Goal: Download file/media

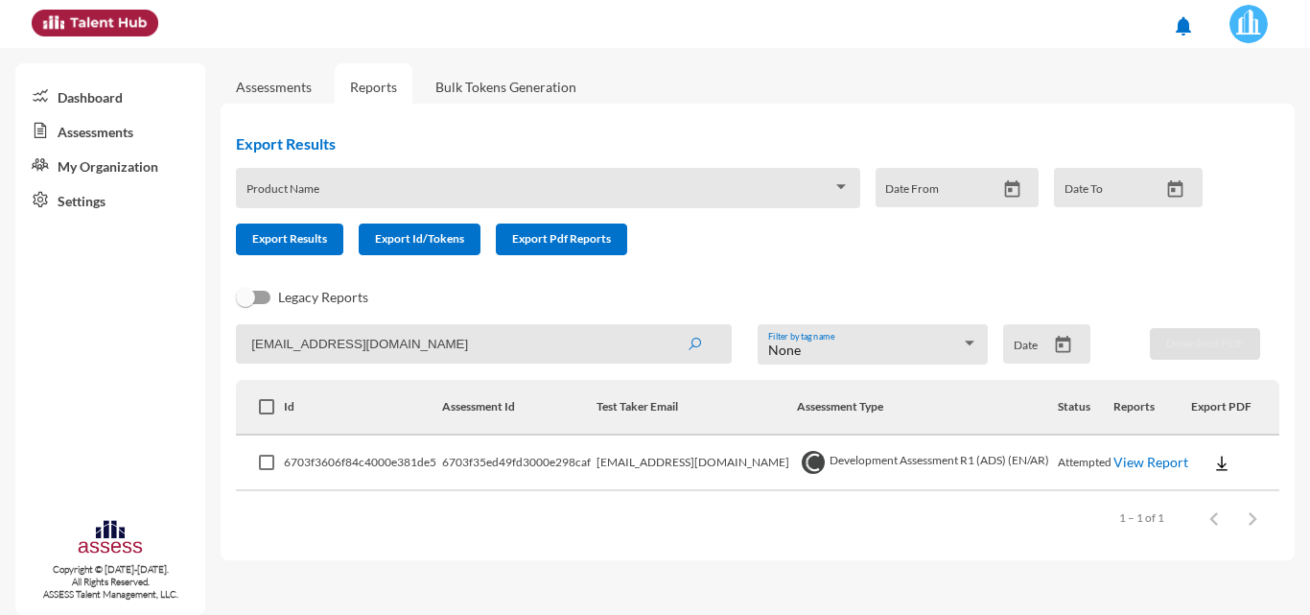
click at [1247, 25] on img at bounding box center [1248, 24] width 38 height 38
click at [155, 48] on div at bounding box center [655, 307] width 1310 height 615
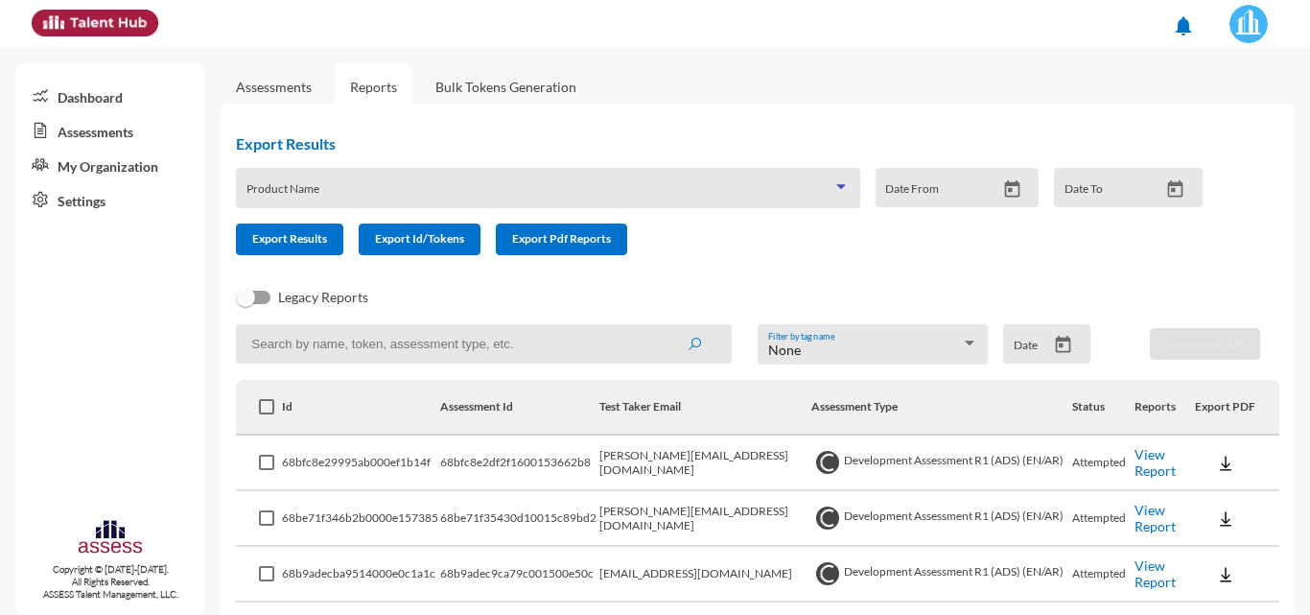
click at [491, 191] on span at bounding box center [539, 194] width 586 height 15
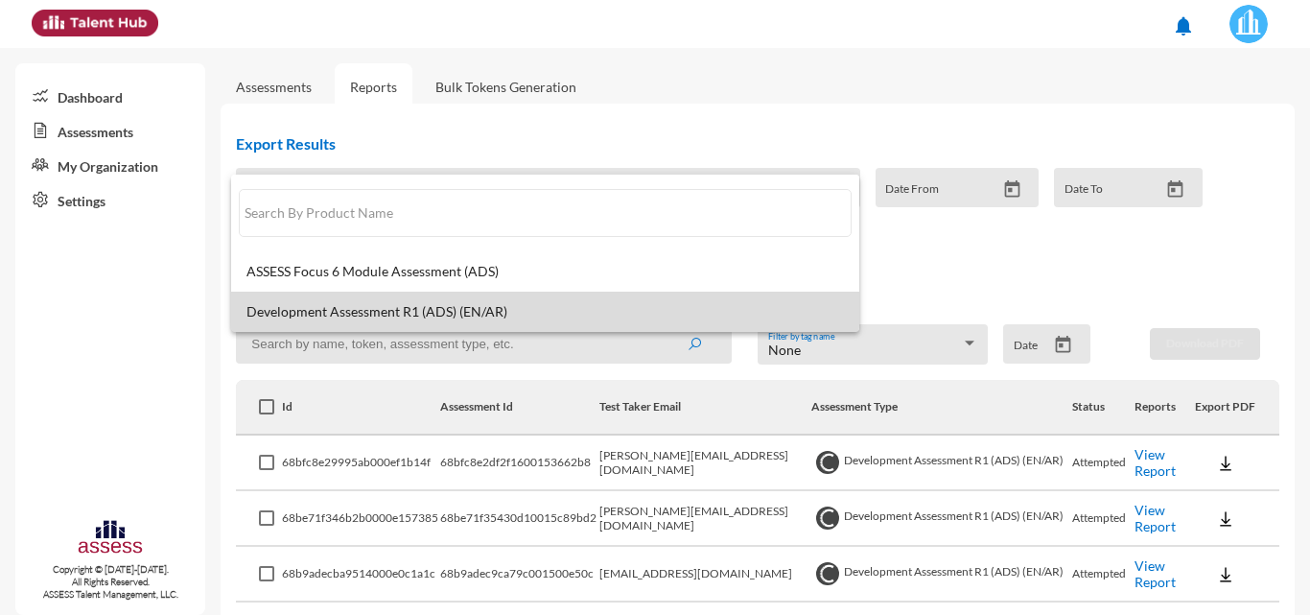
click at [449, 298] on mat-option "Development Assessment R1 (ADS) (EN/AR)" at bounding box center [545, 311] width 628 height 40
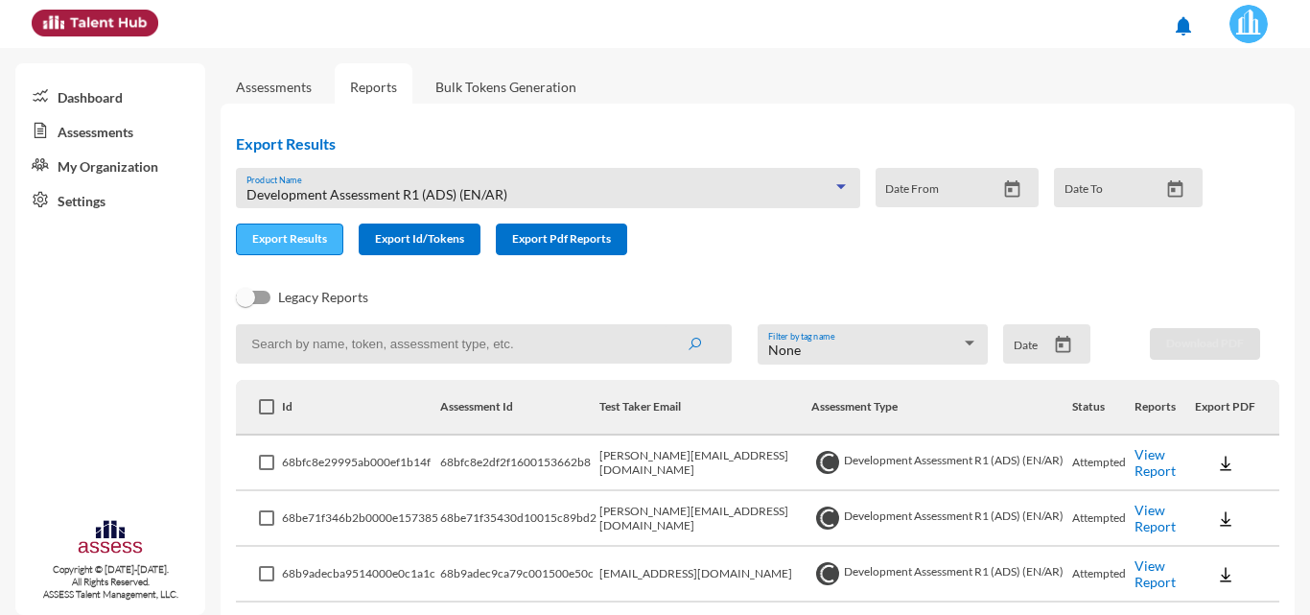
click at [303, 243] on span "Export Results" at bounding box center [289, 238] width 75 height 14
click at [1256, 23] on img at bounding box center [1248, 24] width 38 height 38
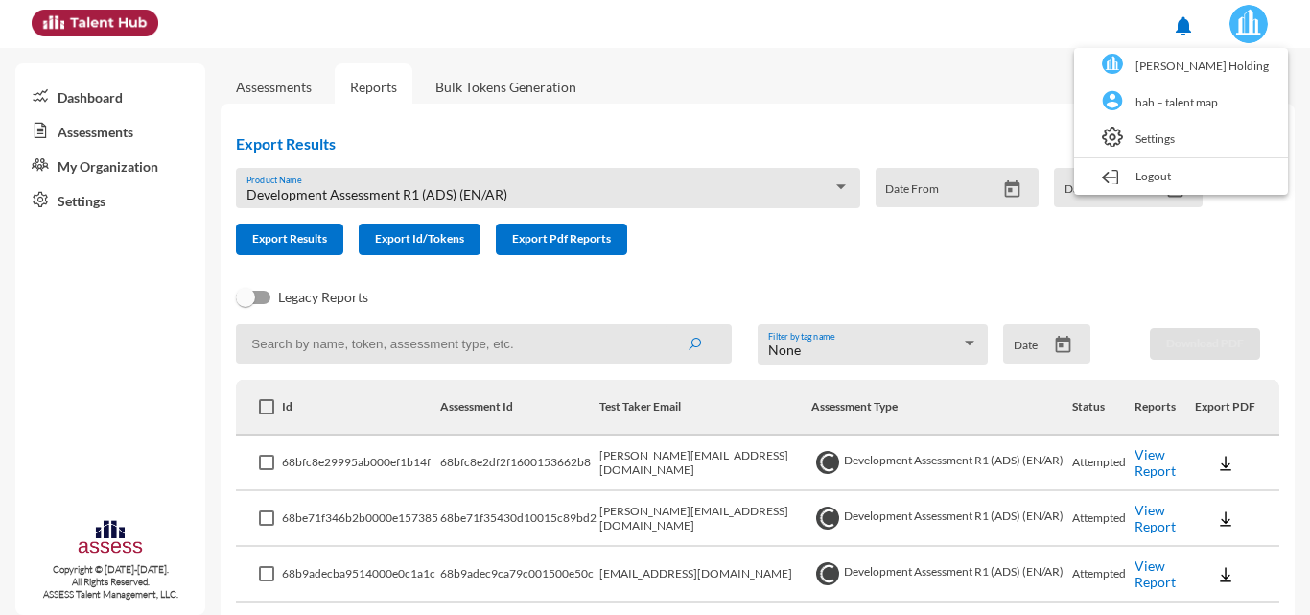
click at [555, 340] on div at bounding box center [655, 307] width 1310 height 615
click at [429, 357] on input at bounding box center [484, 343] width 496 height 39
paste input "ahmed.mgaber@hassanallam.com"
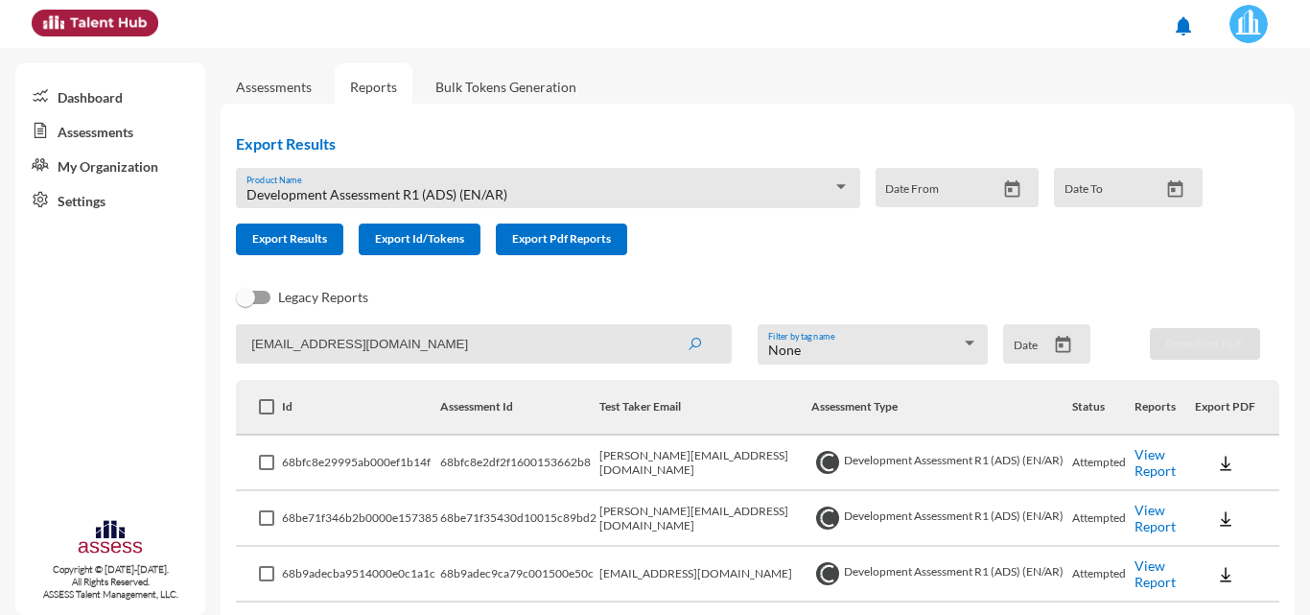
type input "ahmed.mgaber@hassanallam.com"
click at [663, 326] on button "submit" at bounding box center [693, 343] width 61 height 35
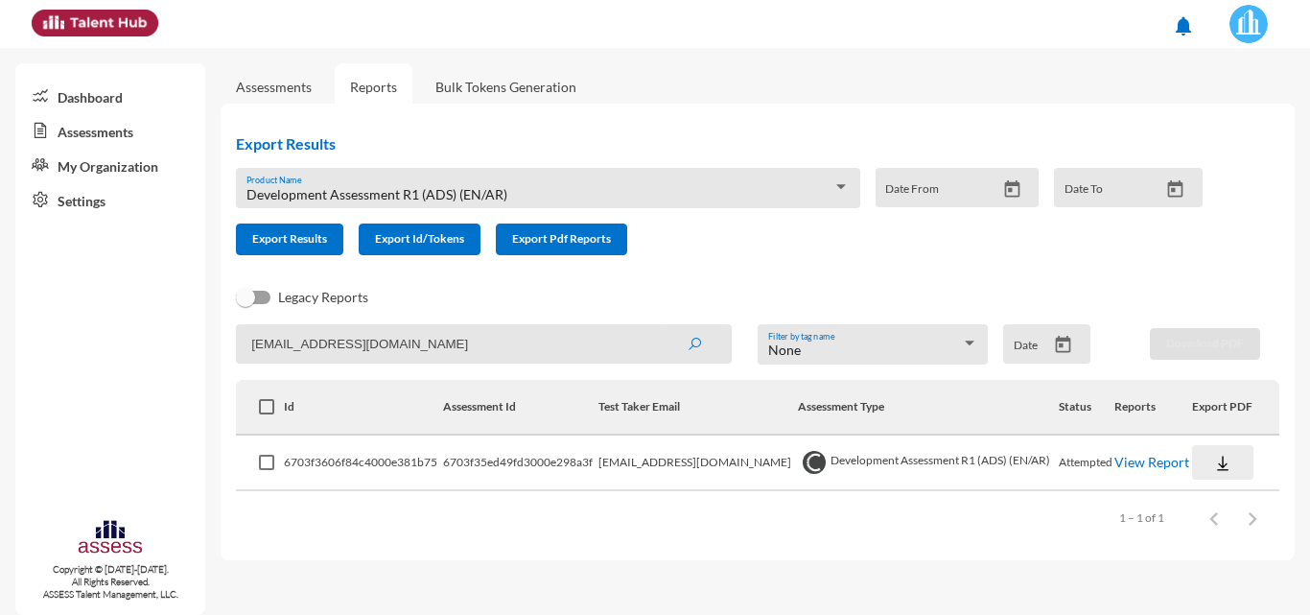
click at [1214, 476] on button at bounding box center [1222, 462] width 61 height 35
click at [1255, 301] on button "OCM / EN" at bounding box center [1249, 317] width 121 height 36
